Goal: Check status: Check status

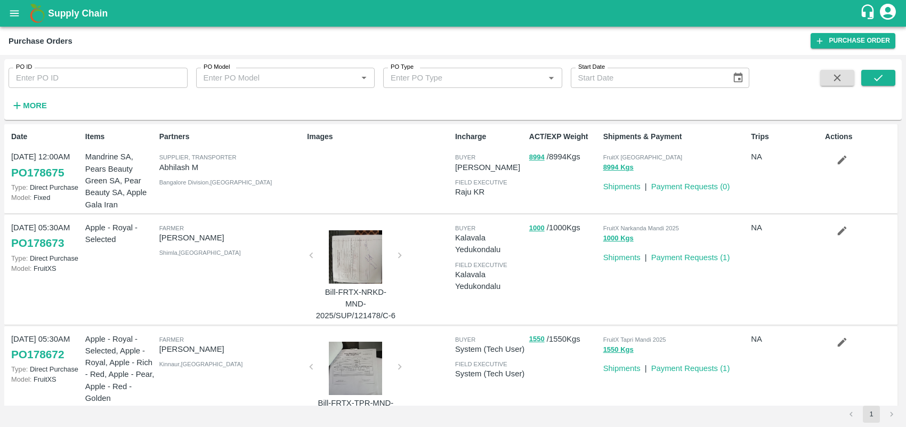
click at [21, 8] on button "open drawer" at bounding box center [14, 13] width 25 height 25
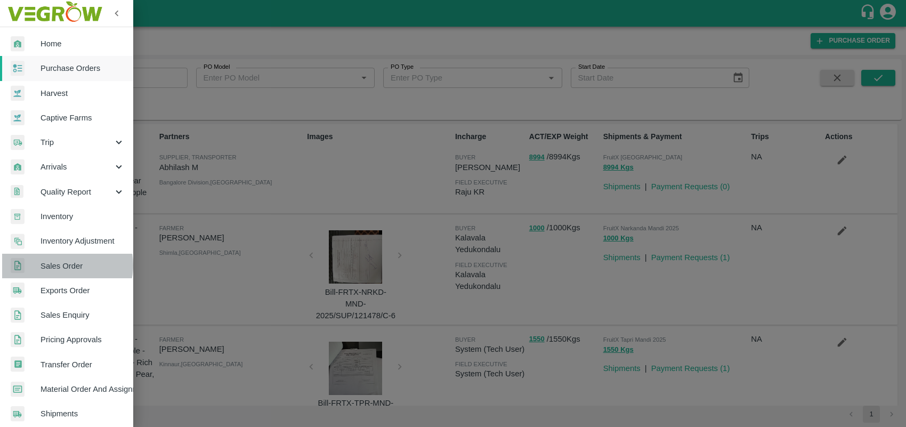
click at [65, 265] on span "Sales Order" at bounding box center [83, 266] width 84 height 12
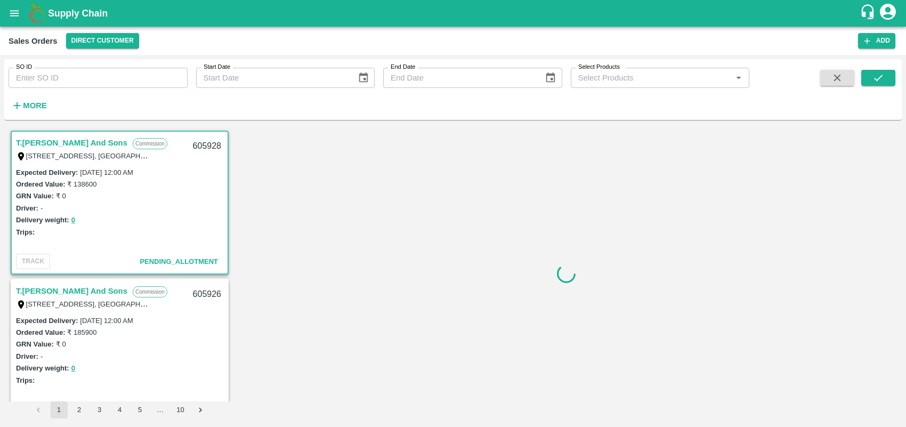
click at [26, 101] on strong "More" at bounding box center [35, 105] width 24 height 9
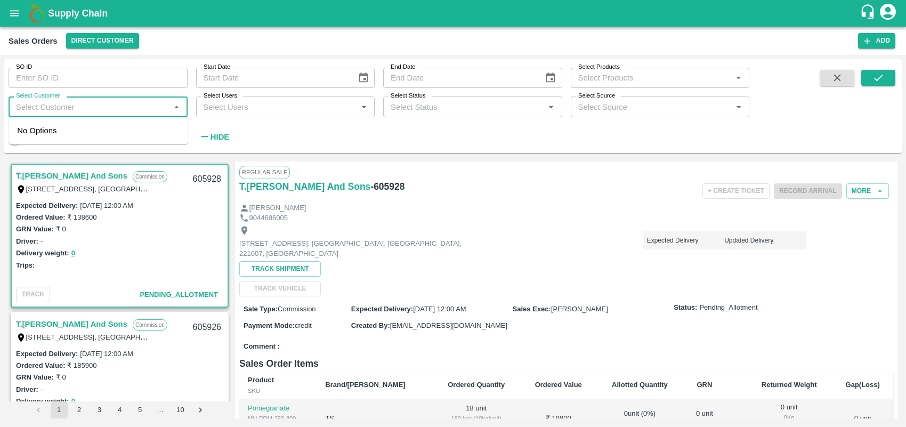
click at [43, 108] on input "Select Customer" at bounding box center [89, 107] width 155 height 14
type input "green sp"
click at [33, 130] on input "checkbox" at bounding box center [27, 135] width 21 height 21
click at [24, 138] on input "checkbox" at bounding box center [15, 141] width 38 height 13
checkbox input "true"
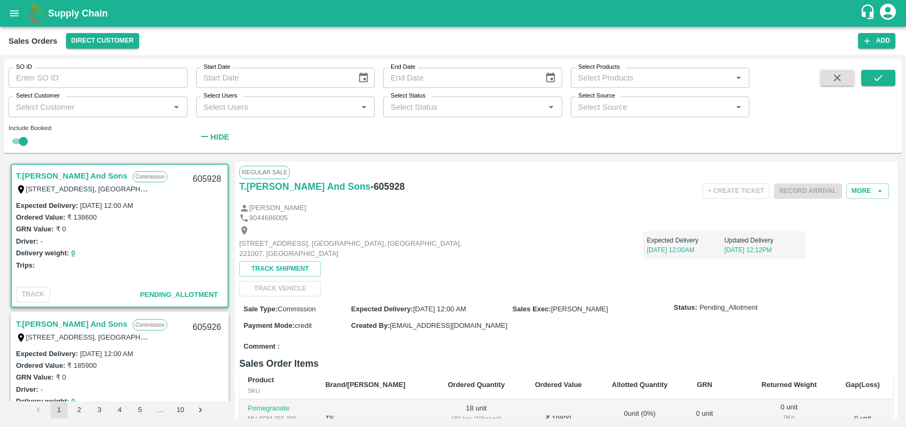
click at [158, 113] on input "Select Customer" at bounding box center [89, 107] width 155 height 14
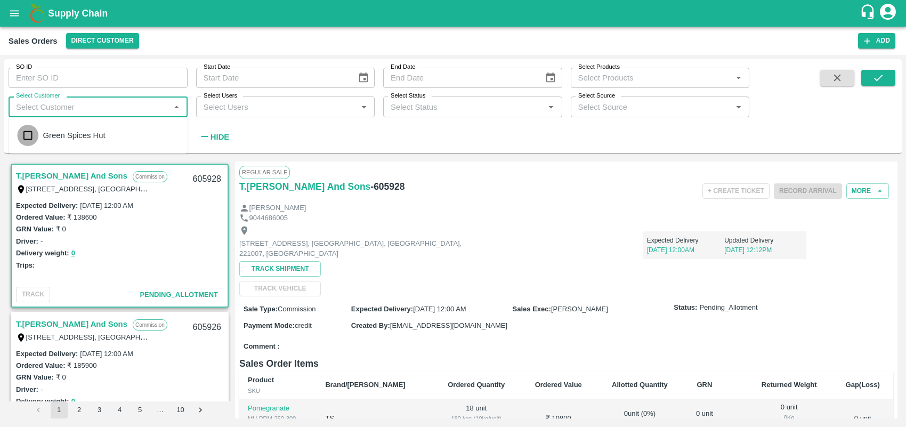
click at [22, 134] on input "checkbox" at bounding box center [27, 135] width 21 height 21
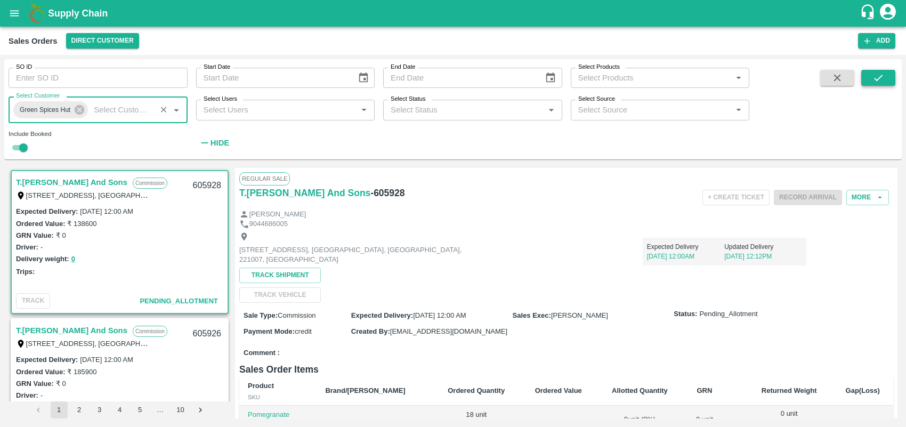
click at [878, 77] on icon "submit" at bounding box center [879, 78] width 12 height 12
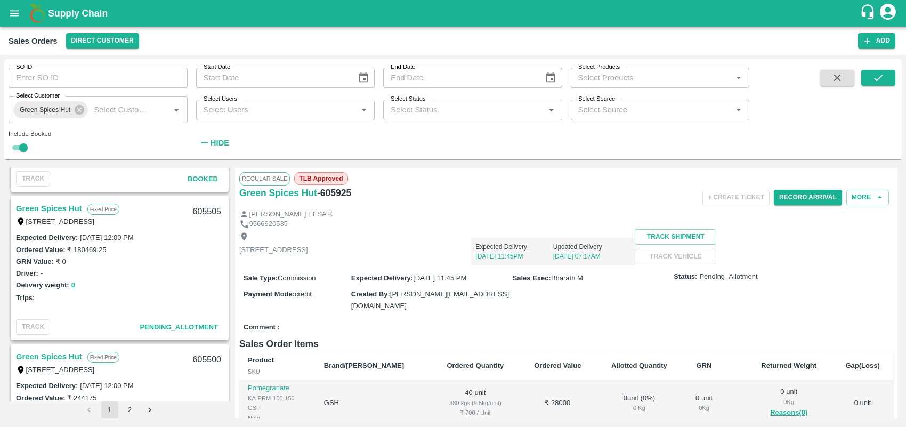
scroll to position [1297, 0]
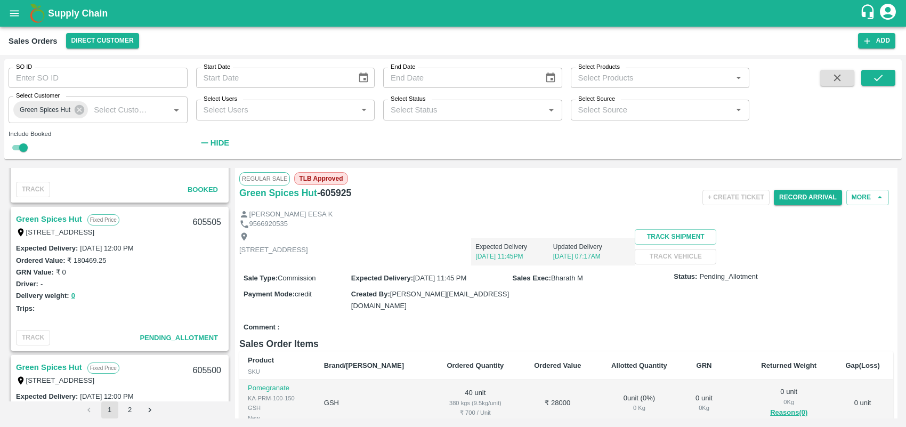
click at [63, 219] on link "Green Spices Hut" at bounding box center [49, 219] width 66 height 14
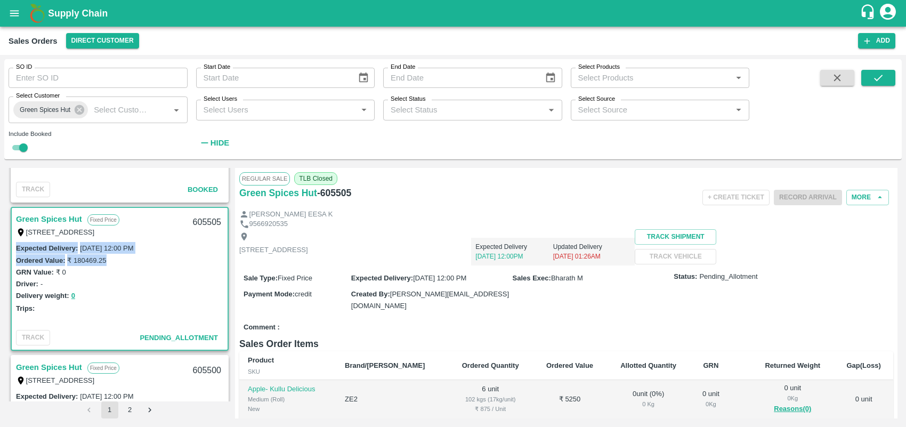
drag, startPoint x: 228, startPoint y: 256, endPoint x: 230, endPoint y: 240, distance: 16.7
click at [230, 240] on div "Green Spices Hut Commission [STREET_ADDRESS] 605925 Expected Delivery : [DATE] …" at bounding box center [120, 285] width 222 height 234
click at [179, 266] on div "GRN Value: ₹ 0" at bounding box center [119, 272] width 207 height 12
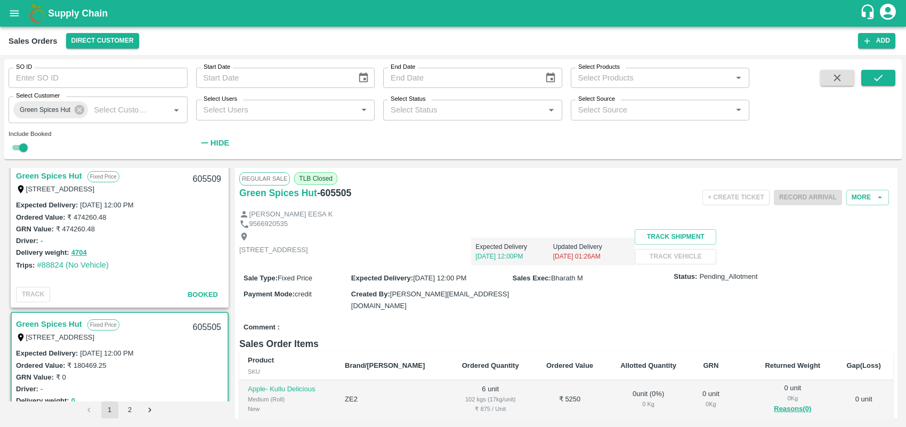
click at [55, 176] on link "Green Spices Hut" at bounding box center [49, 176] width 66 height 14
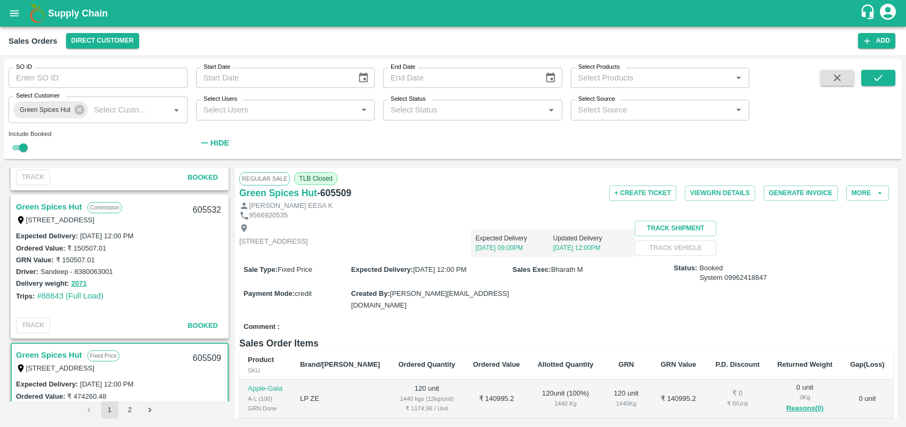
scroll to position [970, 0]
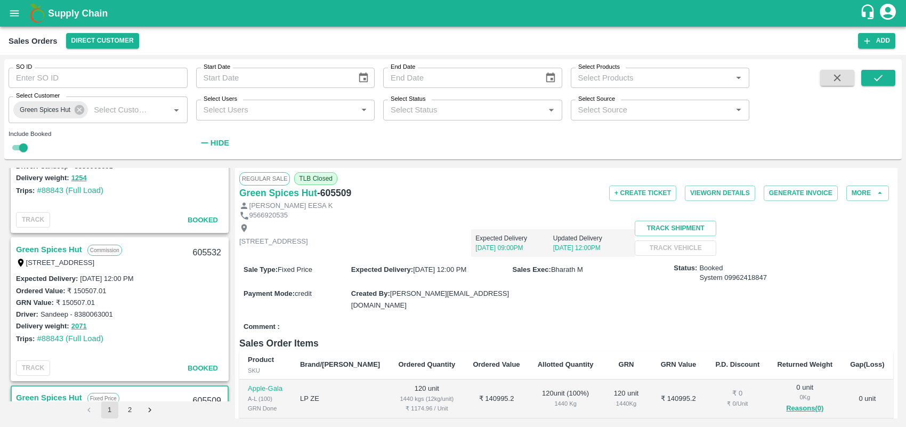
click at [52, 248] on link "Green Spices Hut" at bounding box center [49, 250] width 66 height 14
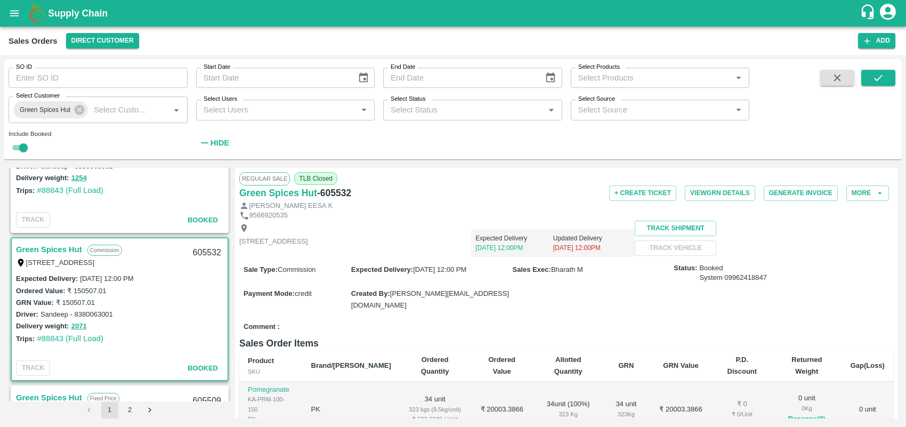
drag, startPoint x: 895, startPoint y: 262, endPoint x: 895, endPoint y: 288, distance: 25.6
click at [895, 288] on div "Regular Sale TLB Closed Green Spices Hut - 605532 + Create Ticket View GRN Deta…" at bounding box center [566, 293] width 663 height 251
click at [784, 194] on button "Generate Invoice" at bounding box center [801, 193] width 74 height 15
